Goal: Task Accomplishment & Management: Manage account settings

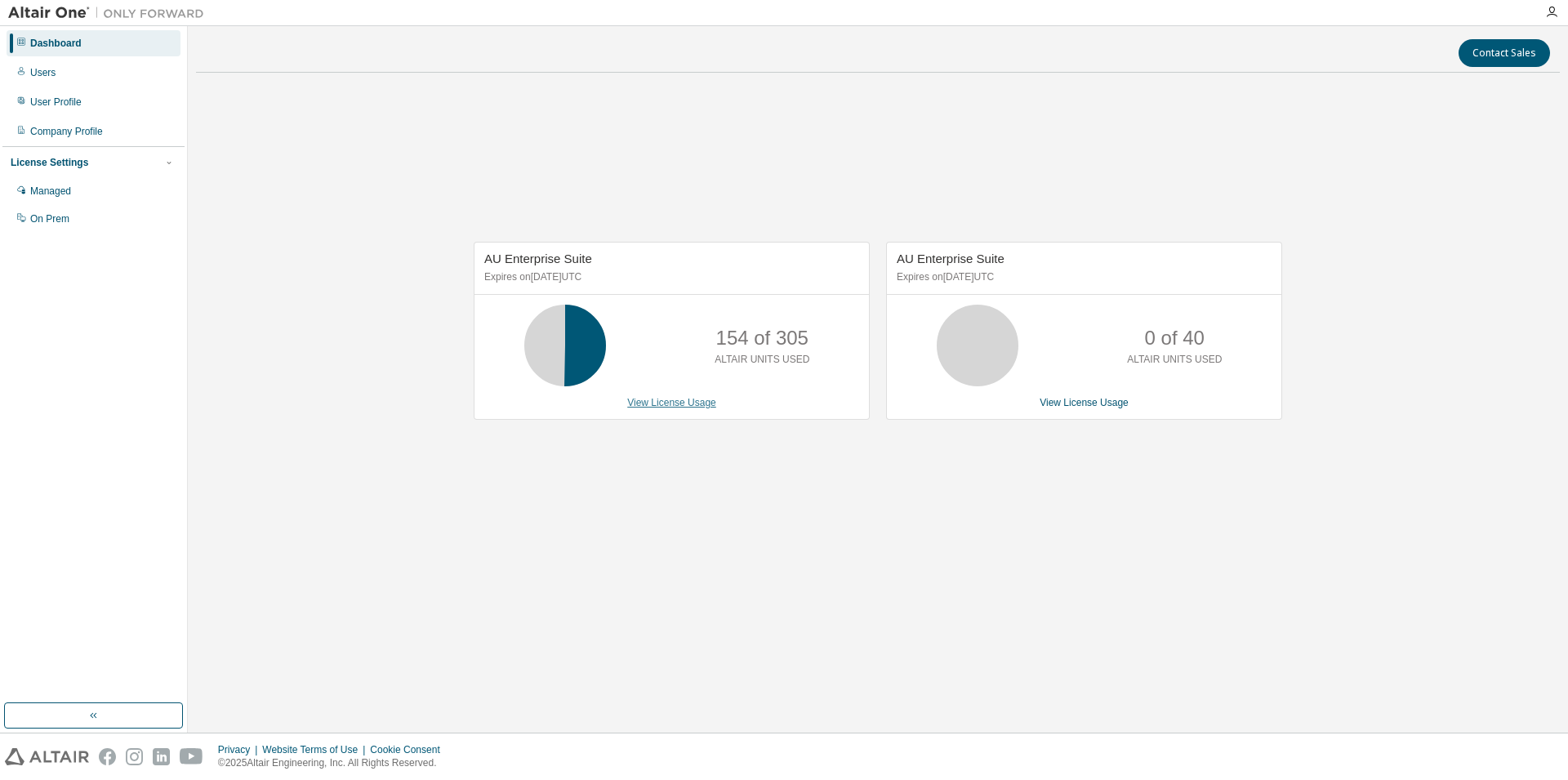
click at [660, 401] on link "View License Usage" at bounding box center [672, 402] width 89 height 11
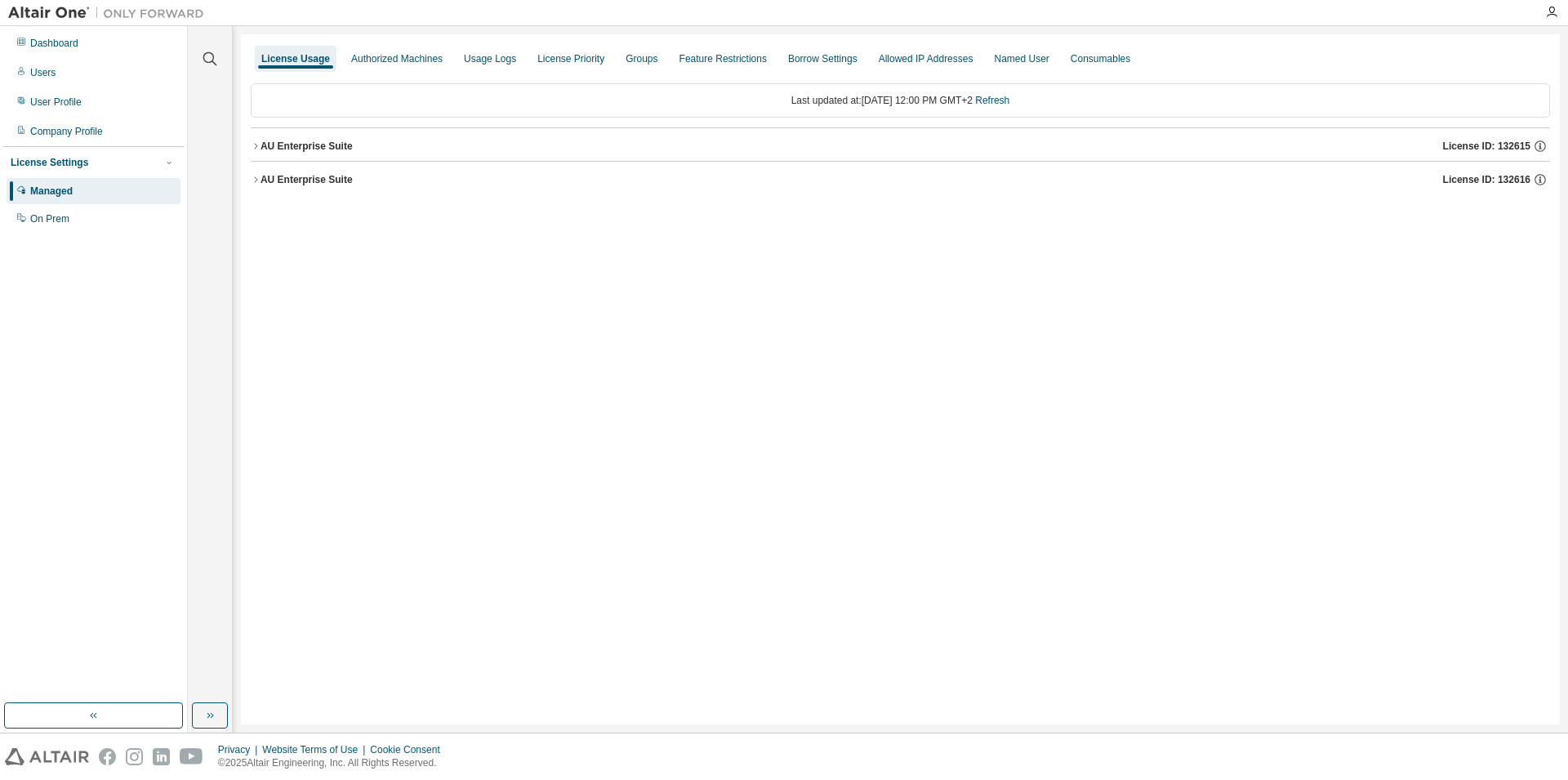
click at [294, 142] on div "AU Enterprise Suite" at bounding box center [307, 146] width 92 height 13
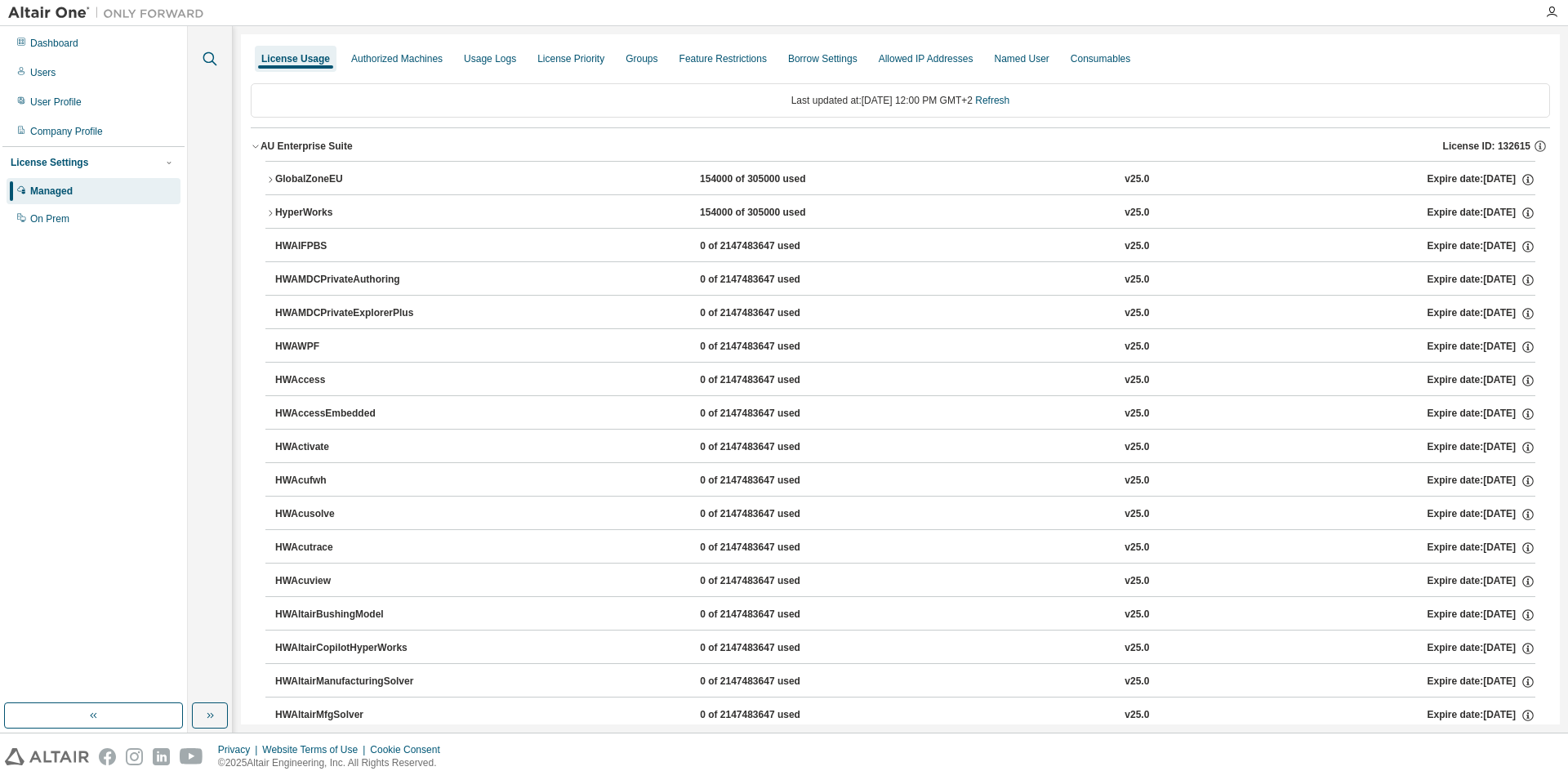
click at [209, 49] on button "button" at bounding box center [210, 59] width 21 height 21
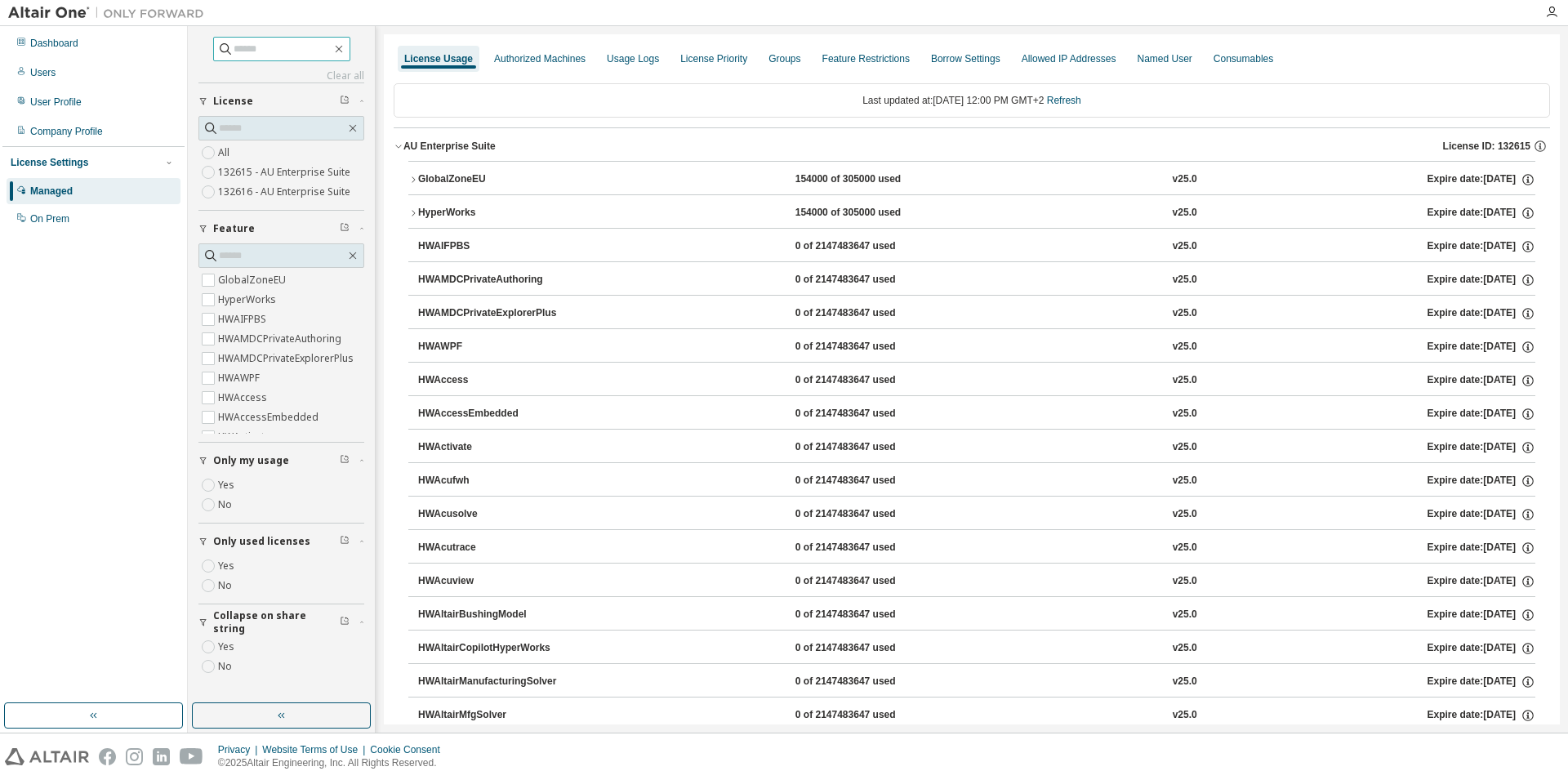
click at [242, 48] on input "text" at bounding box center [282, 48] width 98 height 16
type input "******"
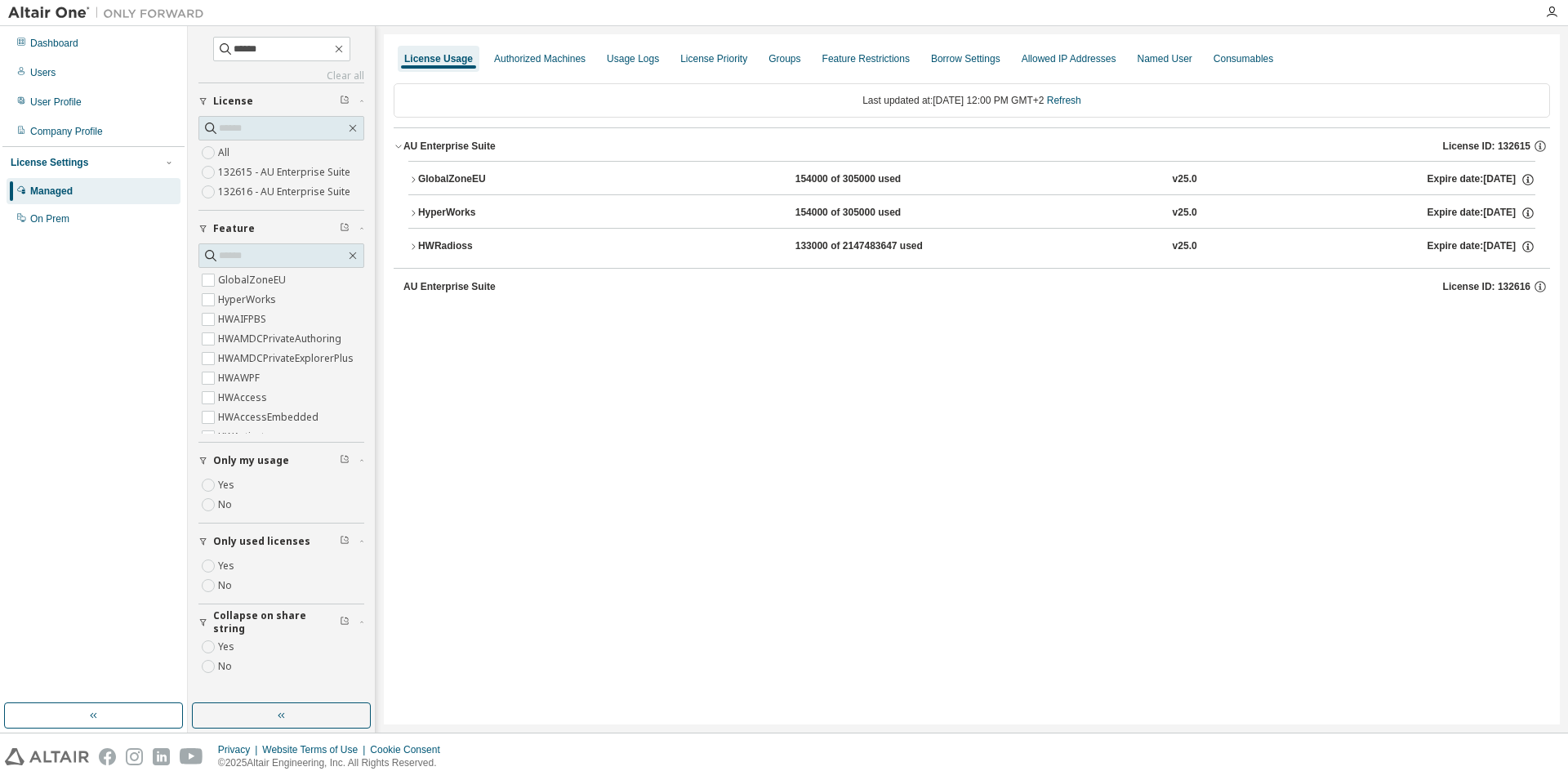
click at [429, 176] on div "GlobalZoneEU" at bounding box center [492, 179] width 147 height 14
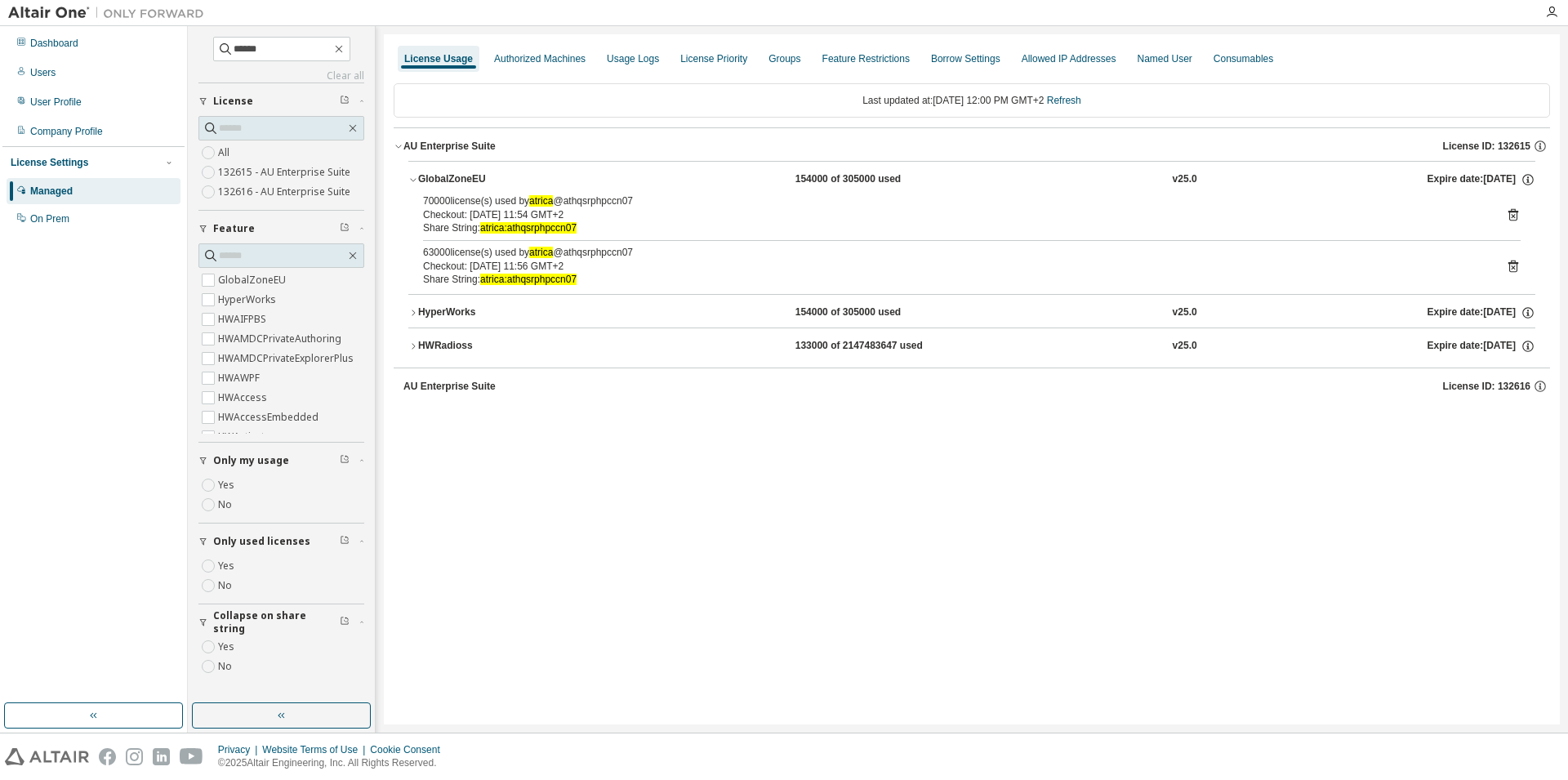
click at [1512, 214] on icon at bounding box center [1513, 214] width 14 height 14
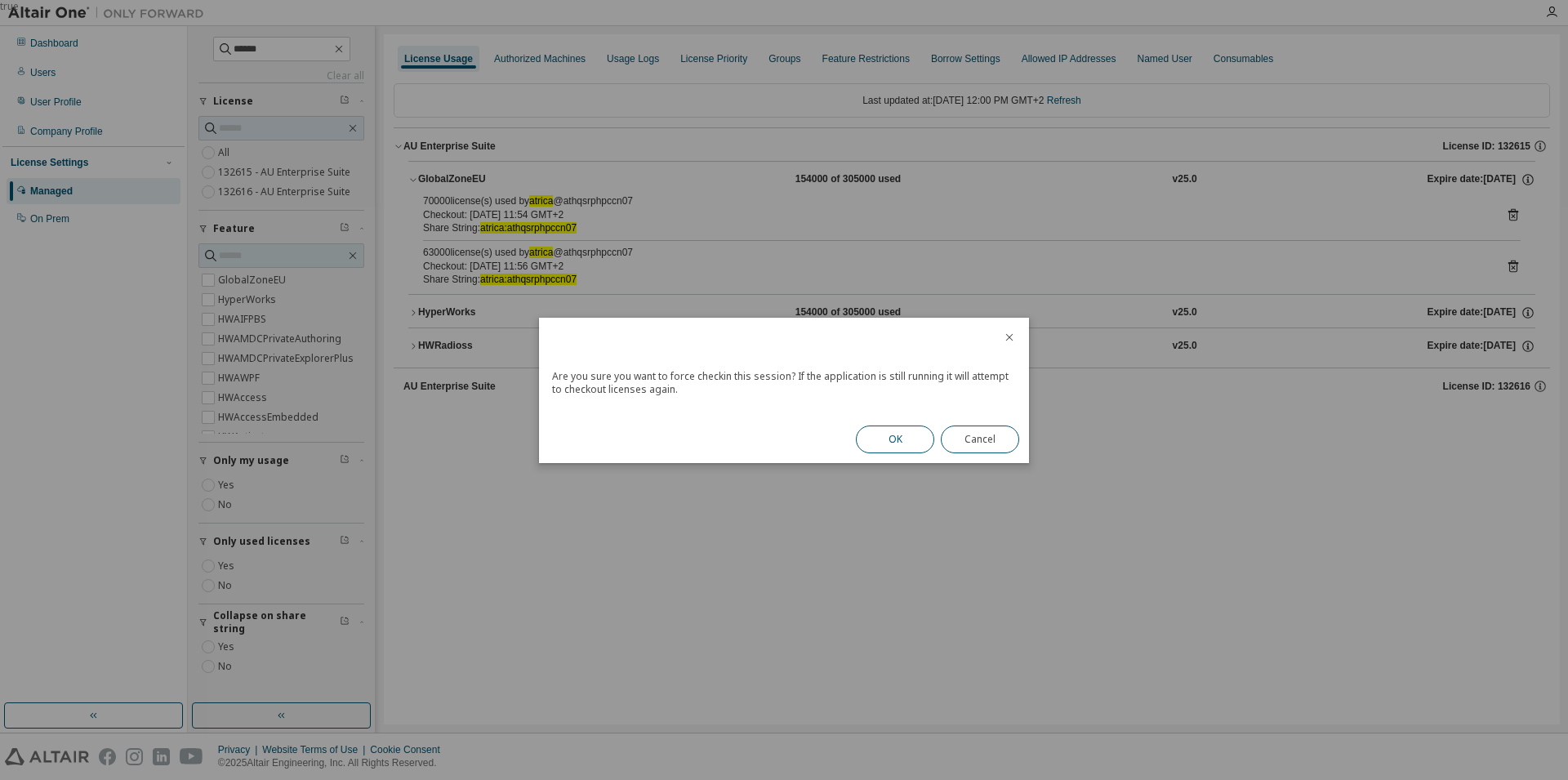
click at [895, 437] on button "OK" at bounding box center [895, 438] width 79 height 28
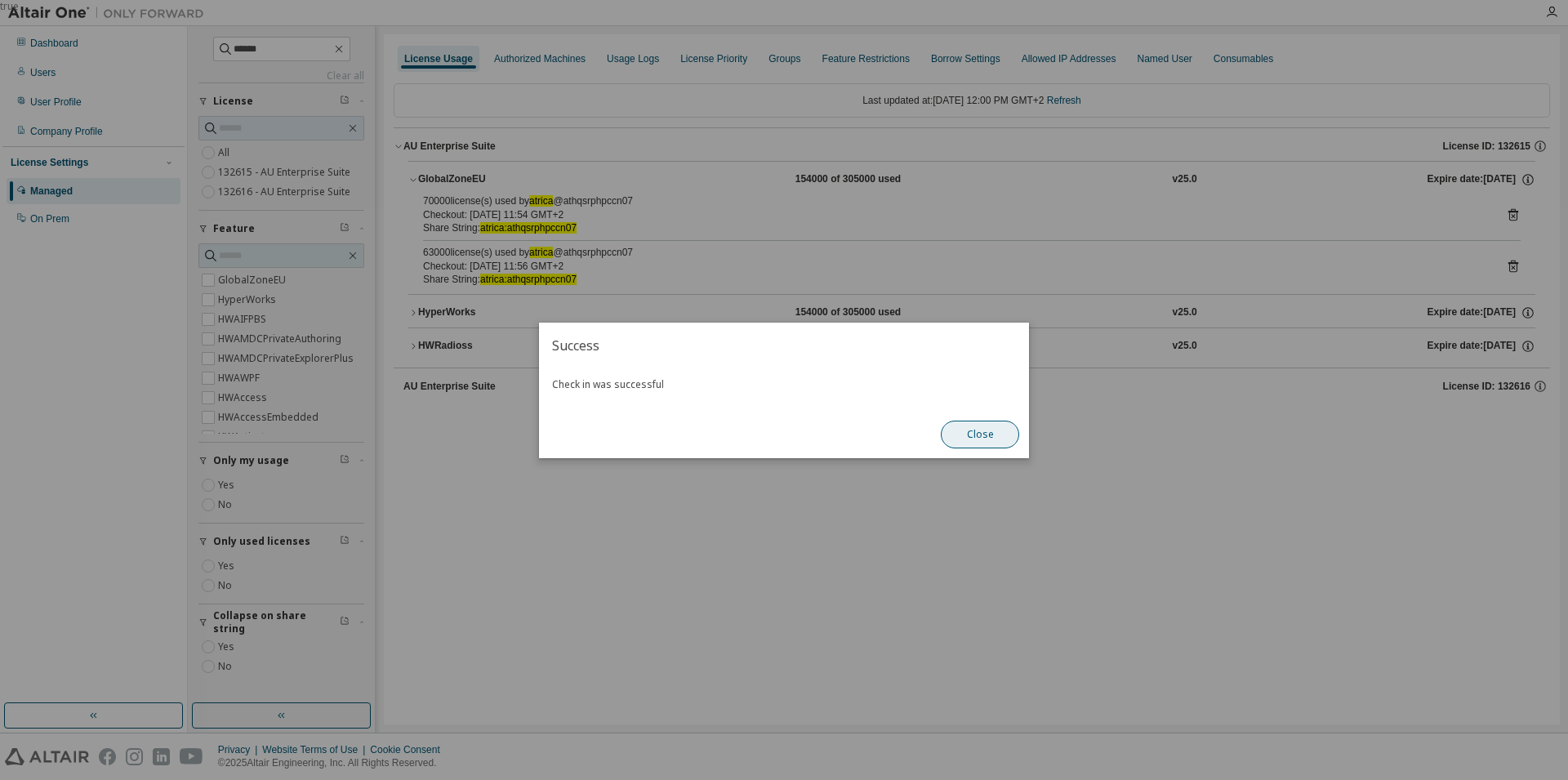
click at [988, 432] on button "Close" at bounding box center [980, 434] width 79 height 28
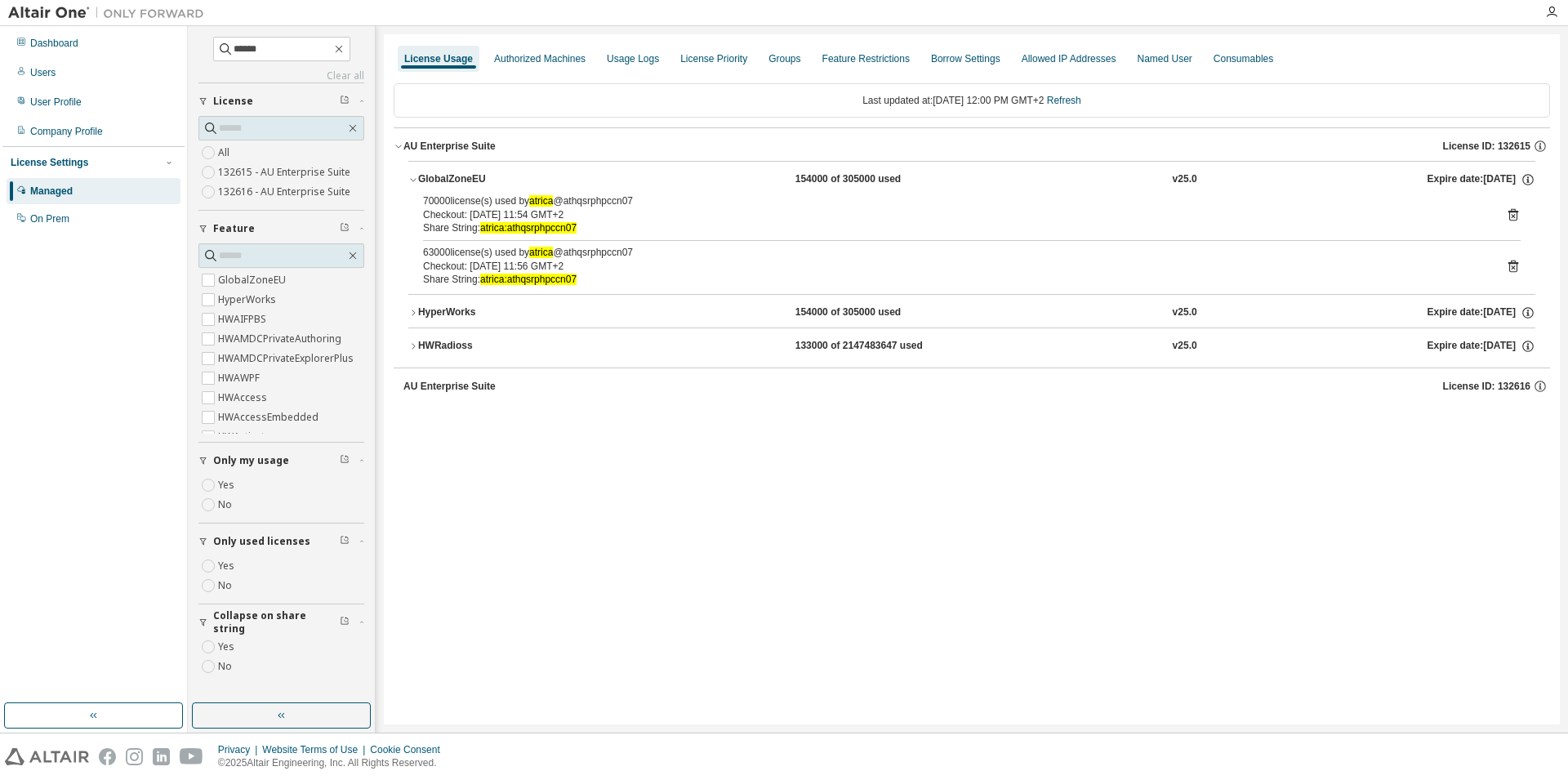
click at [1518, 263] on icon at bounding box center [1514, 267] width 9 height 12
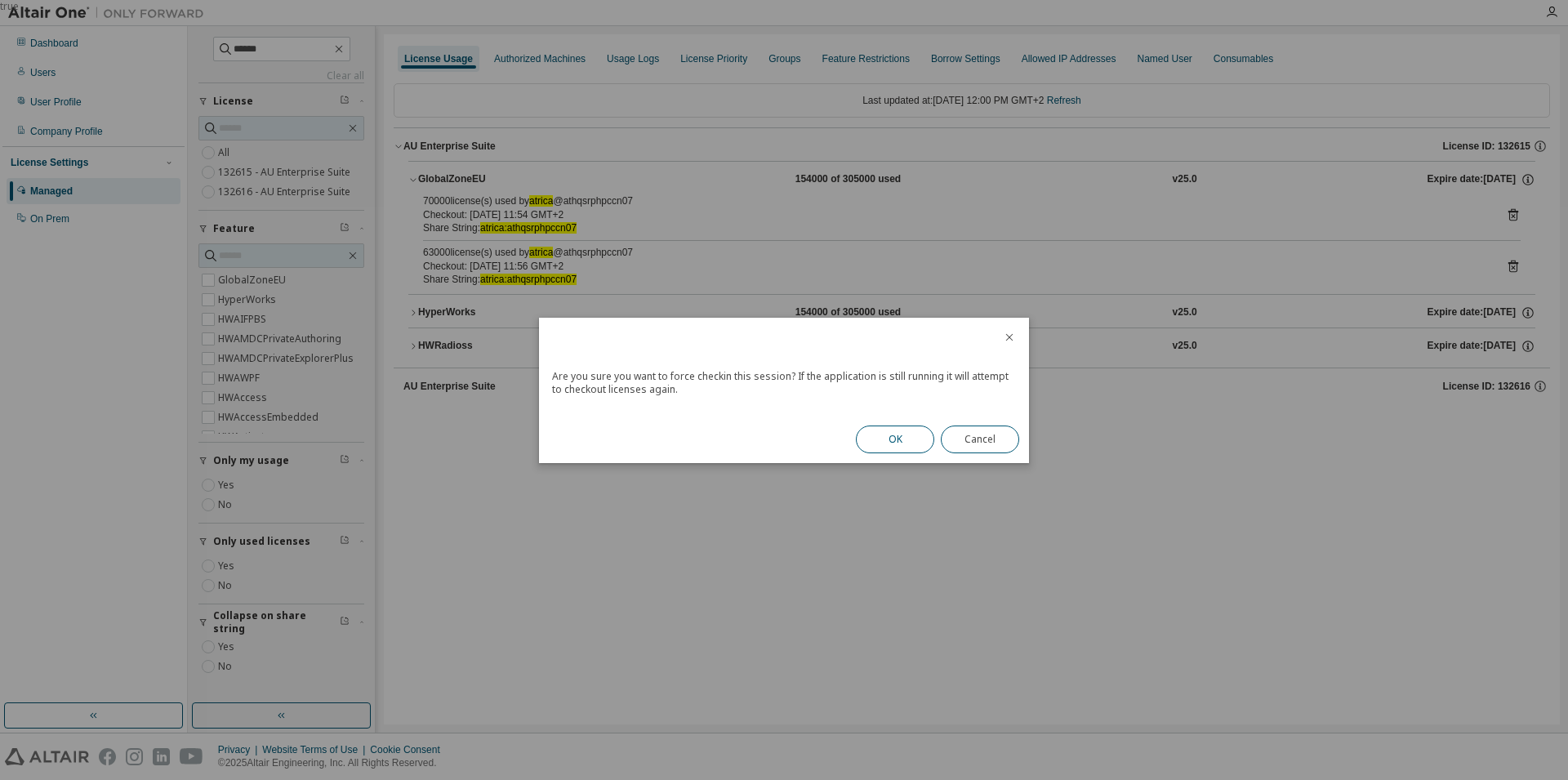
click at [911, 439] on button "OK" at bounding box center [895, 438] width 79 height 28
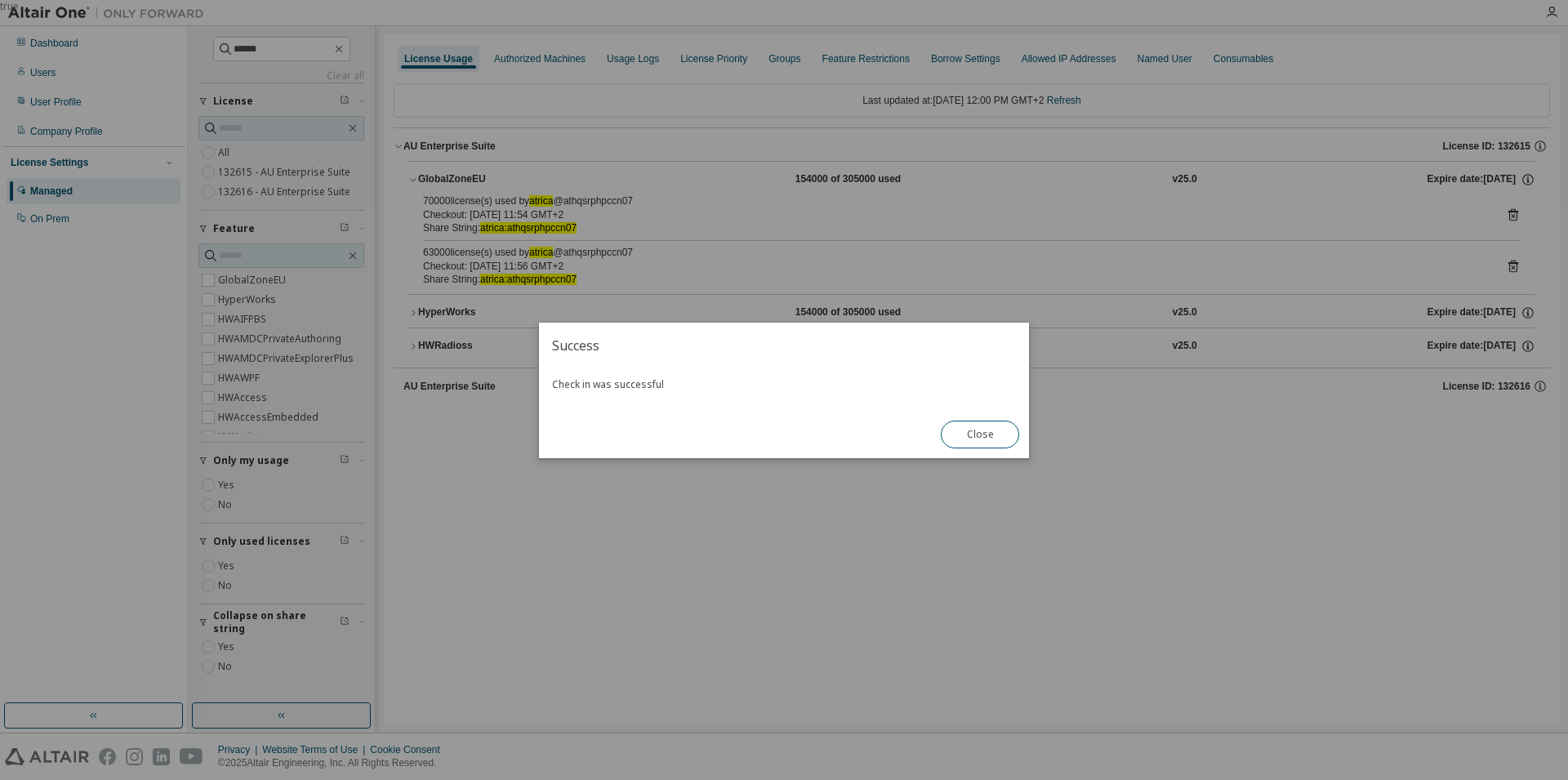
click at [425, 138] on div "true" at bounding box center [784, 390] width 1568 height 780
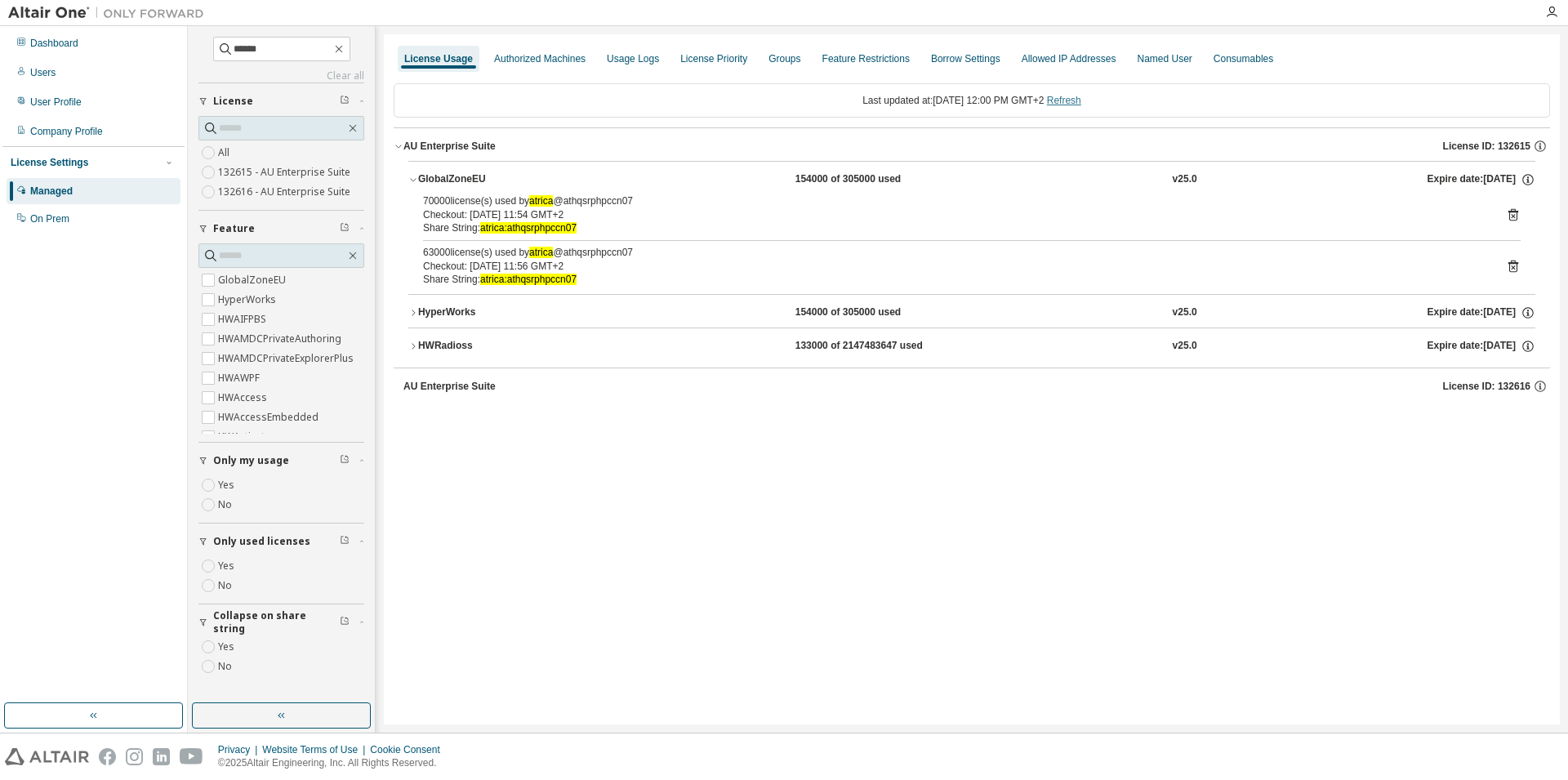
click at [1081, 100] on link "Refresh" at bounding box center [1064, 101] width 34 height 11
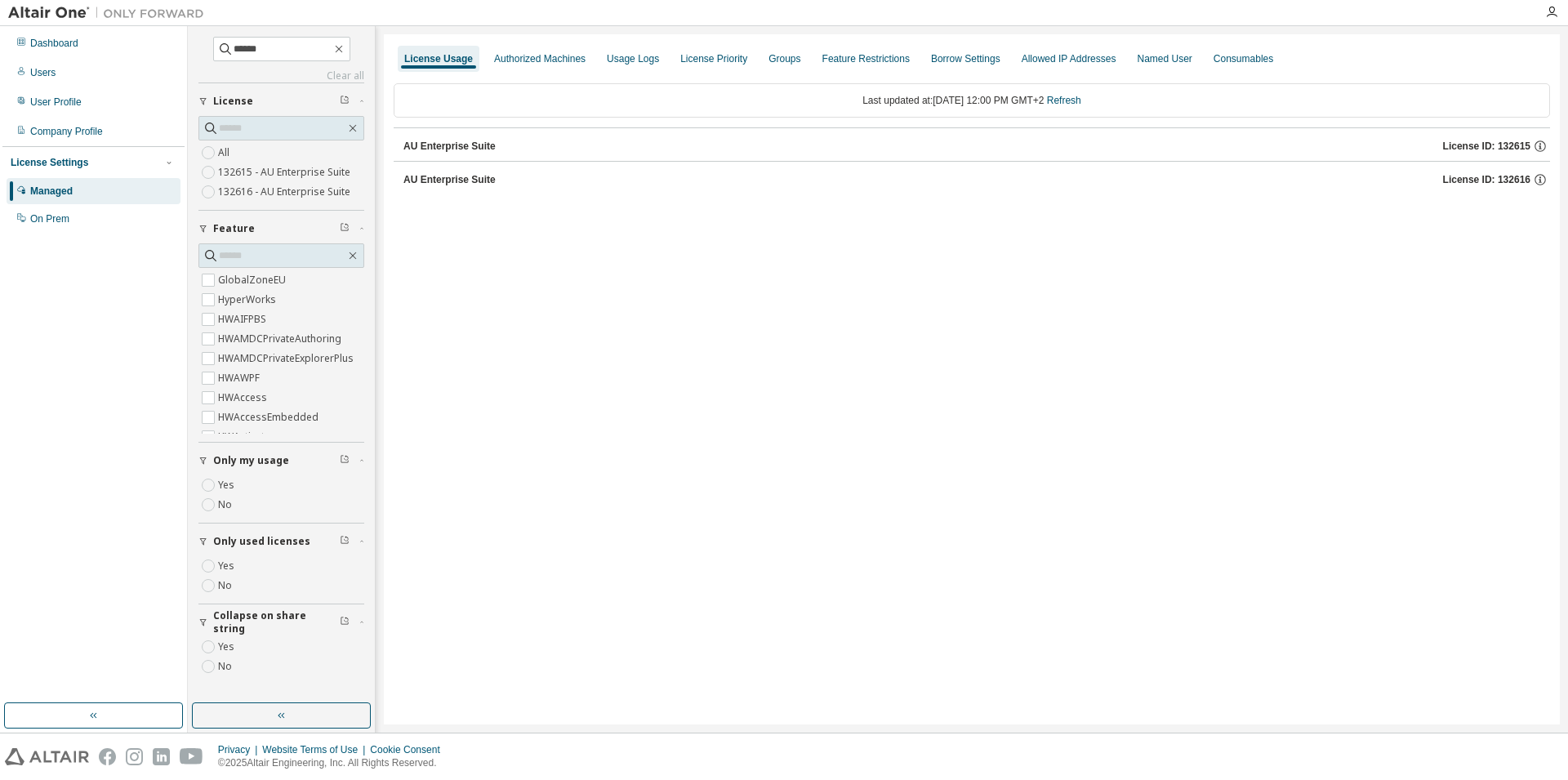
click at [976, 306] on div "License Usage Authorized Machines Usage Logs License Priority Groups Feature Re…" at bounding box center [972, 379] width 1176 height 690
